Goal: Task Accomplishment & Management: Manage account settings

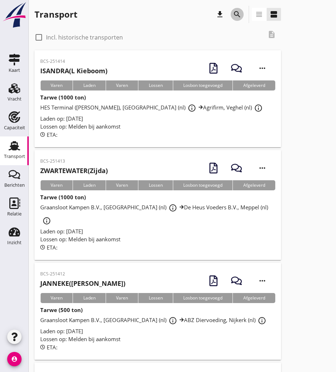
click at [234, 16] on icon "search" at bounding box center [237, 14] width 9 height 9
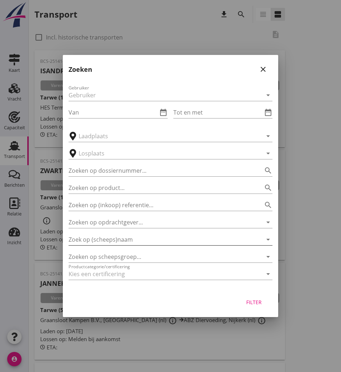
click at [125, 237] on input "Zoek op (scheeps)naam" at bounding box center [161, 239] width 184 height 11
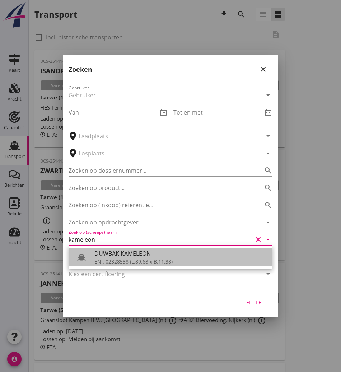
click at [123, 256] on div "DUWBAK KAMELEON" at bounding box center [180, 253] width 172 height 9
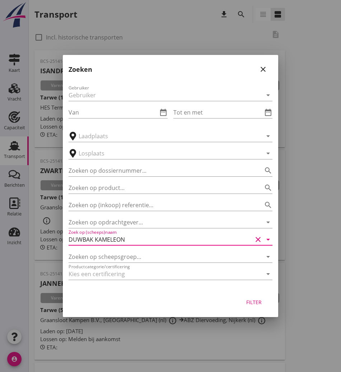
click at [260, 300] on div "Filter" at bounding box center [254, 302] width 20 height 8
type input "DUWBAK KAMELEON"
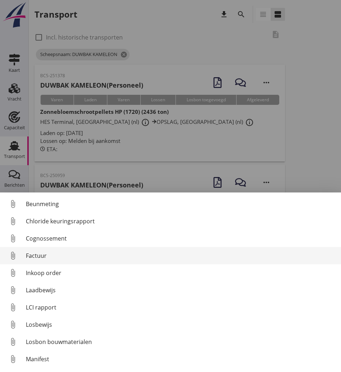
click at [69, 260] on link "attach_file Factuur" at bounding box center [170, 255] width 341 height 17
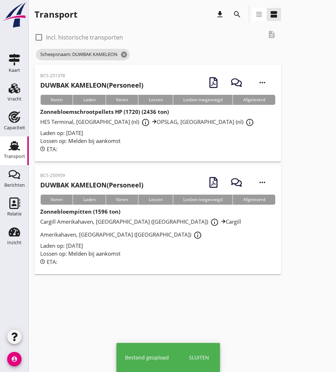
click at [105, 181] on strong "DUWBAK KAMELEON" at bounding box center [73, 185] width 66 height 9
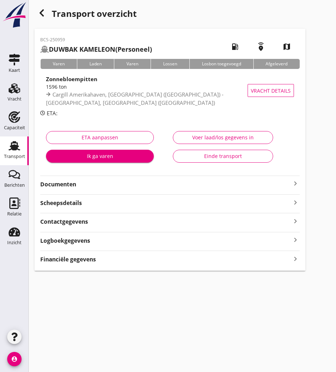
click at [123, 187] on strong "Documenten" at bounding box center [165, 184] width 251 height 8
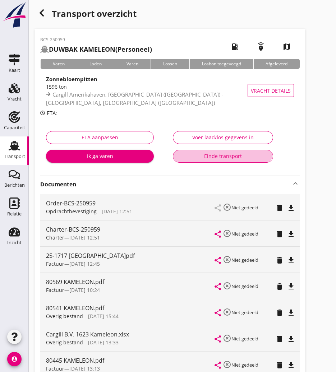
click at [234, 161] on button "Einde transport" at bounding box center [223, 156] width 100 height 13
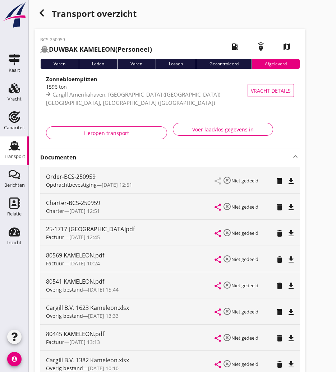
click at [47, 10] on div "button" at bounding box center [41, 13] width 14 height 14
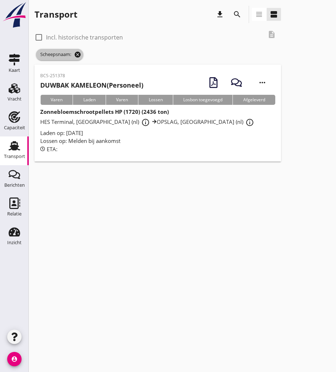
click at [80, 52] on icon "cancel" at bounding box center [77, 54] width 7 height 7
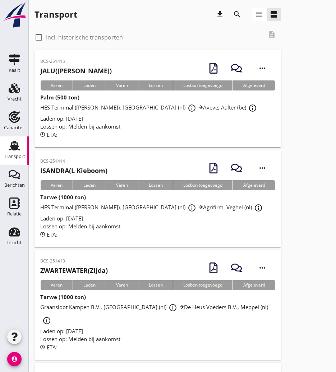
click at [241, 15] on icon "search" at bounding box center [237, 14] width 9 height 9
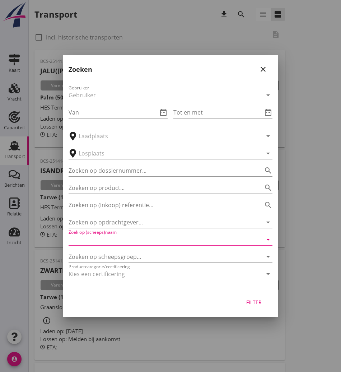
click at [90, 239] on input "Zoek op (scheeps)naam" at bounding box center [161, 239] width 184 height 11
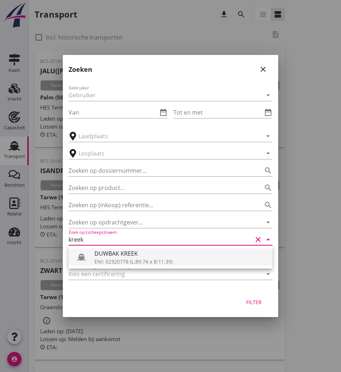
click at [120, 252] on div "DUWBAK KREEK" at bounding box center [180, 253] width 172 height 9
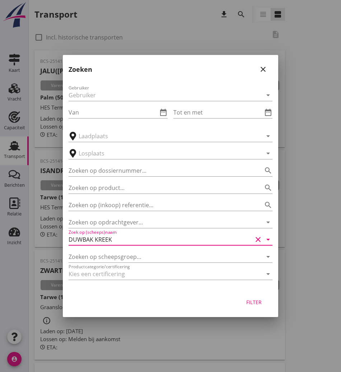
click at [252, 300] on div "Filter" at bounding box center [254, 302] width 20 height 8
type input "DUWBAK KREEK"
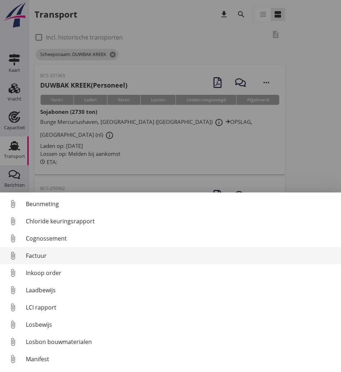
click at [55, 256] on div "Factuur" at bounding box center [180, 255] width 309 height 9
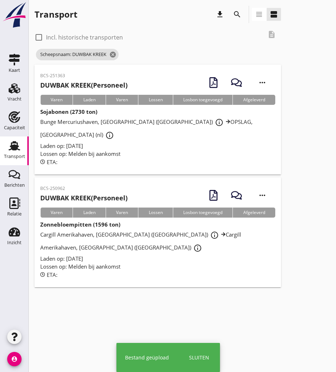
click at [121, 185] on p "BCS-250962" at bounding box center [83, 188] width 87 height 6
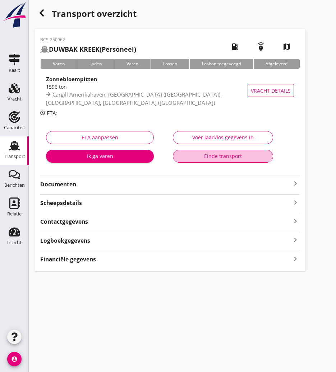
click at [215, 159] on div "Einde transport" at bounding box center [223, 156] width 88 height 8
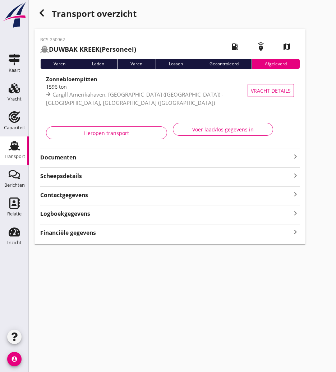
click at [43, 13] on icon "button" at bounding box center [41, 13] width 9 height 9
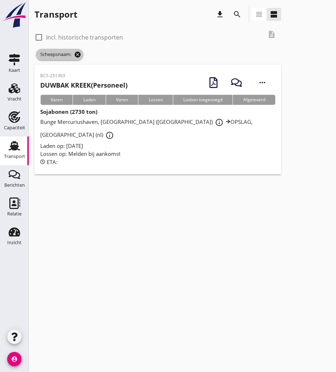
click at [80, 53] on icon "cancel" at bounding box center [77, 54] width 7 height 7
